Goal: Task Accomplishment & Management: Manage account settings

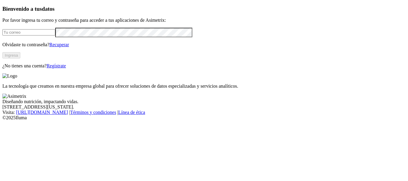
click at [34, 36] on input "email" at bounding box center [28, 32] width 53 height 6
type input "[PERSON_NAME][EMAIL_ADDRESS][PERSON_NAME][DOMAIN_NAME]"
click input "submit" at bounding box center [0, 0] width 0 height 0
